Goal: Task Accomplishment & Management: Use online tool/utility

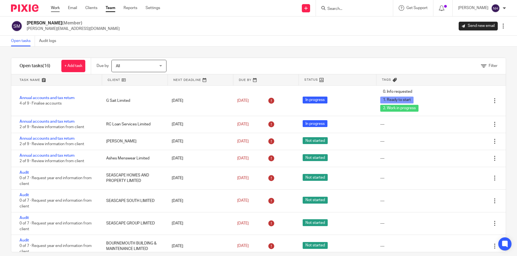
click at [56, 9] on link "Work" at bounding box center [55, 7] width 9 height 5
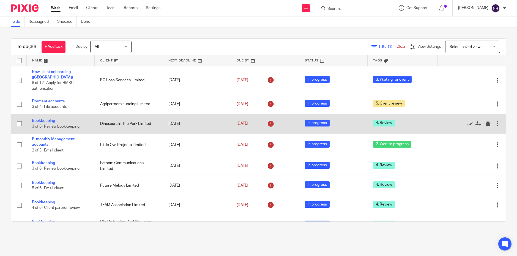
click at [48, 119] on link "Bookkeeping" at bounding box center [43, 121] width 23 height 4
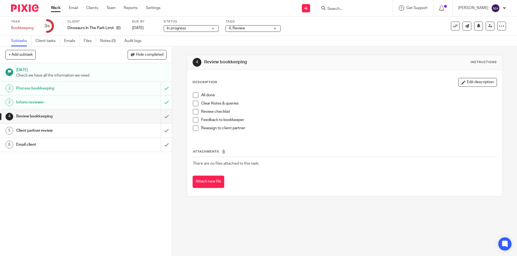
click at [194, 96] on span at bounding box center [195, 95] width 5 height 5
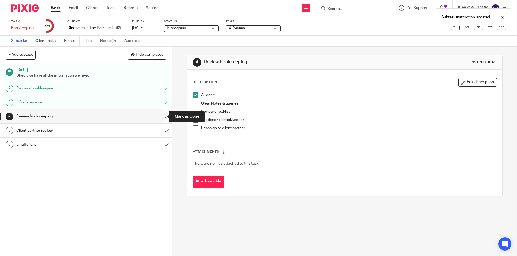
click at [161, 117] on input "submit" at bounding box center [86, 117] width 172 height 14
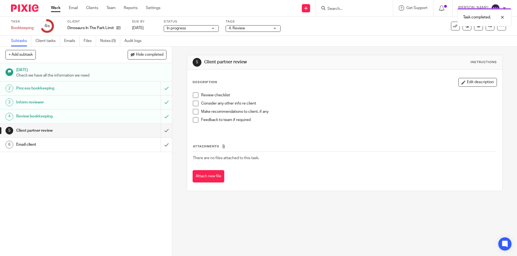
click at [194, 95] on span at bounding box center [195, 95] width 5 height 5
click at [193, 104] on span at bounding box center [195, 103] width 5 height 5
click at [194, 112] on span at bounding box center [195, 111] width 5 height 5
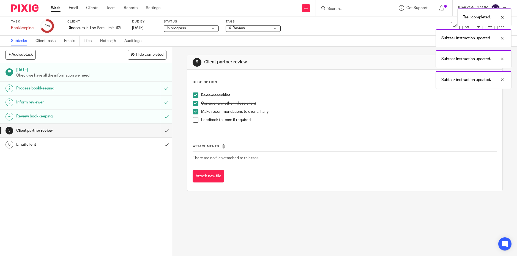
click at [194, 120] on span at bounding box center [195, 119] width 5 height 5
click at [161, 131] on input "submit" at bounding box center [86, 131] width 172 height 14
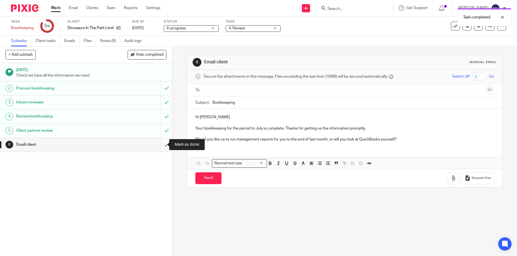
click at [160, 145] on input "submit" at bounding box center [86, 145] width 172 height 14
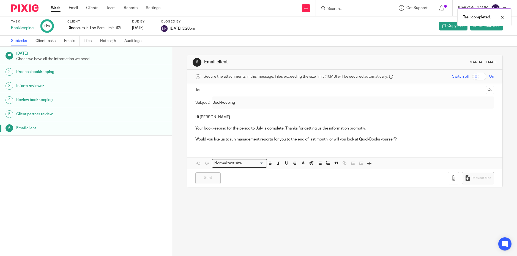
click at [58, 5] on div "Work Email Clients Team Reports Settings Work Email Clients Team Reports Settin…" at bounding box center [106, 8] width 123 height 16
click at [59, 9] on link "Work" at bounding box center [56, 7] width 10 height 5
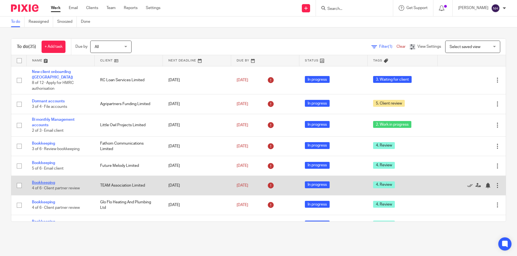
click at [46, 181] on link "Bookkeeping" at bounding box center [43, 183] width 23 height 4
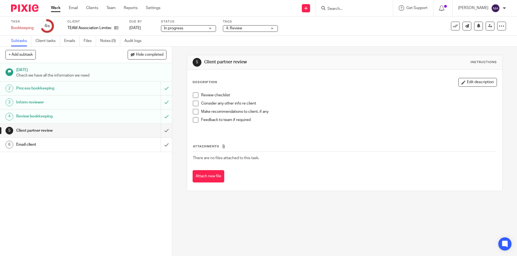
click at [193, 95] on span at bounding box center [195, 95] width 5 height 5
click at [194, 106] on span at bounding box center [195, 103] width 5 height 5
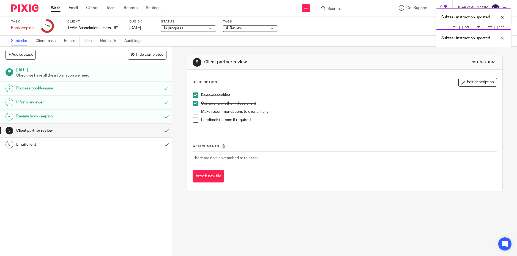
click at [193, 113] on span at bounding box center [195, 111] width 5 height 5
click at [194, 118] on span at bounding box center [195, 119] width 5 height 5
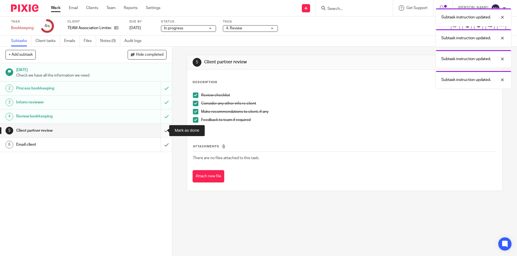
click at [162, 132] on input "submit" at bounding box center [86, 131] width 172 height 14
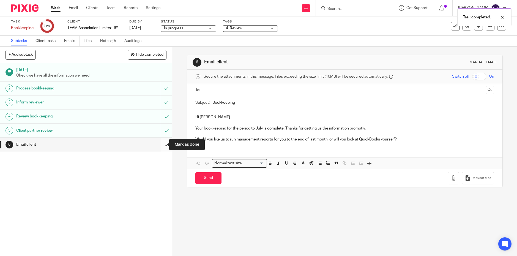
click at [162, 145] on input "submit" at bounding box center [86, 145] width 172 height 14
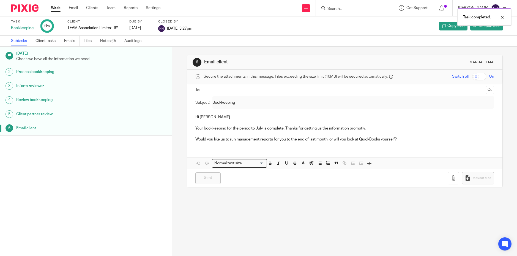
click at [56, 8] on link "Work" at bounding box center [56, 7] width 10 height 5
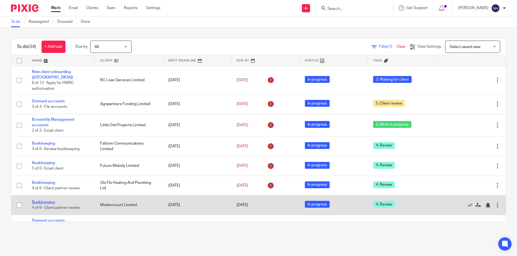
click at [50, 201] on link "Bookkeeping" at bounding box center [43, 203] width 23 height 4
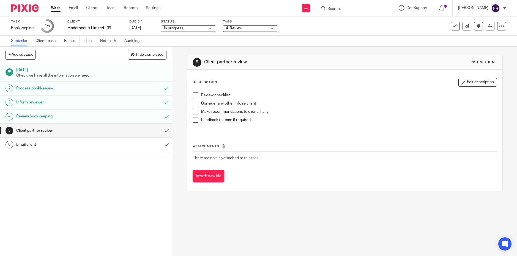
click at [107, 245] on div "[DATE] Check we have all the information we need 2 Process bookkeeping 3 Inform…" at bounding box center [86, 159] width 172 height 193
click at [193, 96] on span at bounding box center [195, 95] width 5 height 5
click at [195, 103] on span at bounding box center [195, 103] width 5 height 5
click at [194, 111] on span at bounding box center [195, 111] width 5 height 5
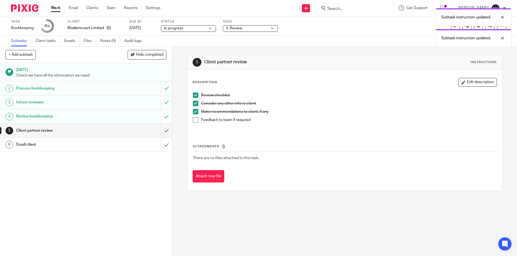
click at [194, 119] on span at bounding box center [195, 119] width 5 height 5
click at [162, 131] on input "submit" at bounding box center [86, 131] width 172 height 14
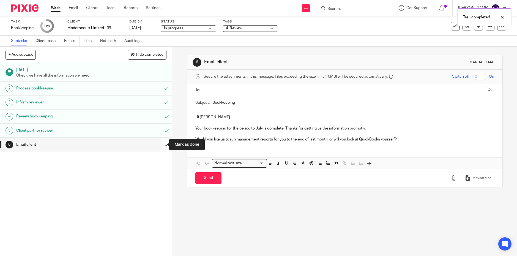
click at [161, 143] on input "submit" at bounding box center [86, 145] width 172 height 14
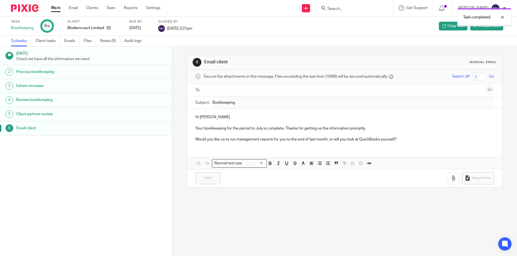
click at [56, 9] on link "Work" at bounding box center [56, 7] width 10 height 5
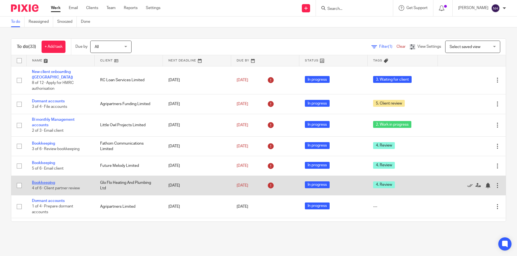
click at [50, 181] on link "Bookkeeping" at bounding box center [43, 183] width 23 height 4
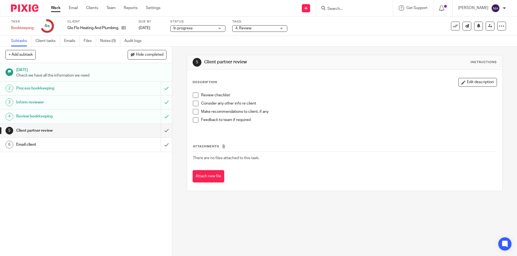
click at [63, 241] on div "5 Aug 2025 Check we have all the information we need 2 Process bookkeeping 3 In…" at bounding box center [86, 159] width 172 height 193
click at [193, 97] on span at bounding box center [195, 95] width 5 height 5
click at [194, 104] on span at bounding box center [195, 103] width 5 height 5
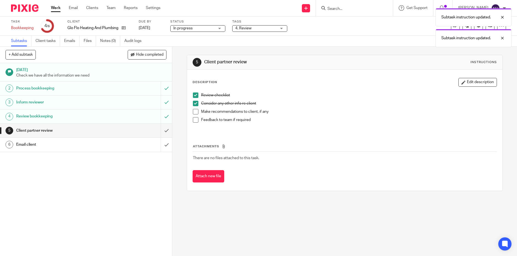
click at [194, 111] on span at bounding box center [195, 111] width 5 height 5
click at [193, 121] on span at bounding box center [195, 119] width 5 height 5
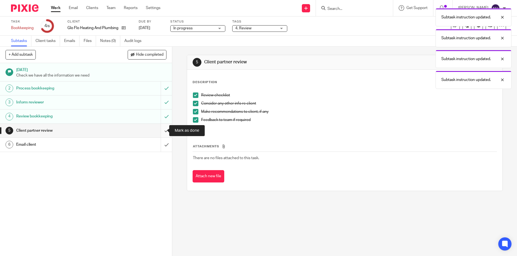
click at [161, 131] on input "submit" at bounding box center [86, 131] width 172 height 14
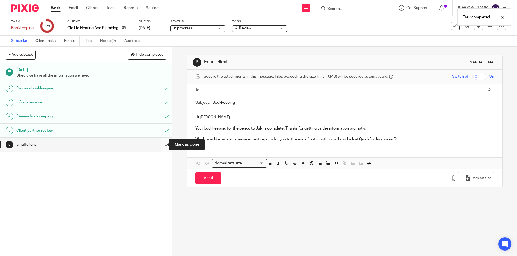
click at [162, 145] on input "submit" at bounding box center [86, 145] width 172 height 14
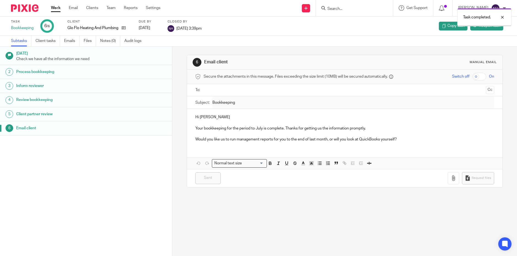
click at [56, 8] on link "Work" at bounding box center [56, 7] width 10 height 5
